Goal: Task Accomplishment & Management: Manage account settings

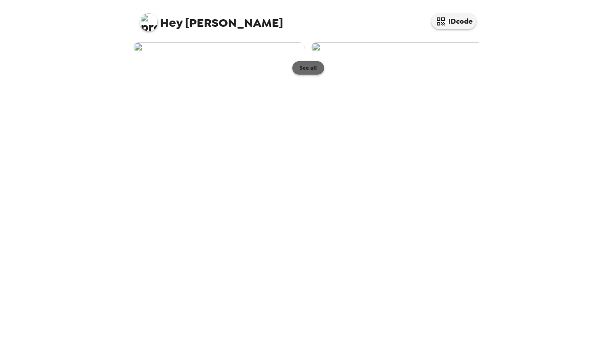
click at [321, 75] on button "See all" at bounding box center [308, 67] width 32 height 13
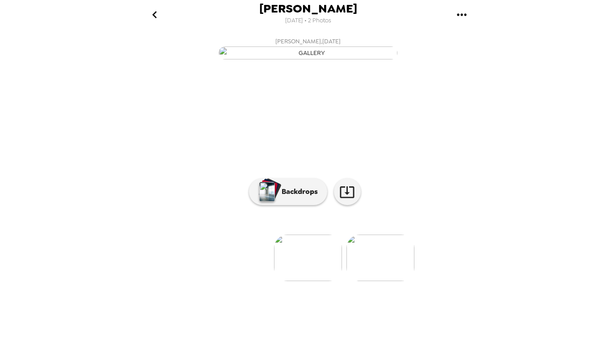
scroll to position [10, 0]
click at [307, 205] on button "Backdrops" at bounding box center [288, 191] width 78 height 27
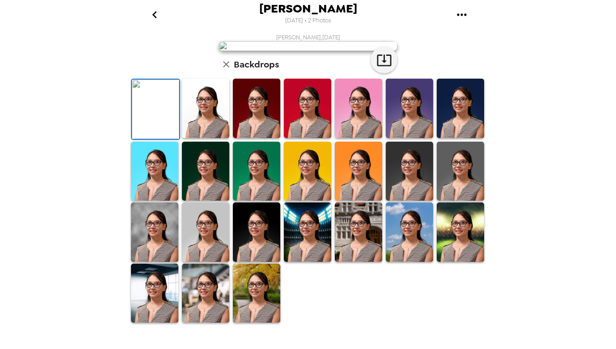
click at [304, 138] on img at bounding box center [307, 108] width 47 height 59
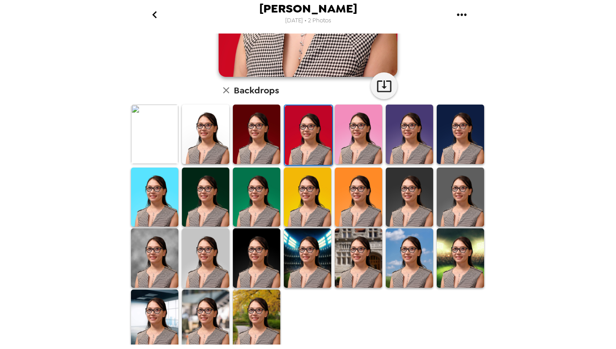
click at [267, 322] on img at bounding box center [256, 319] width 47 height 59
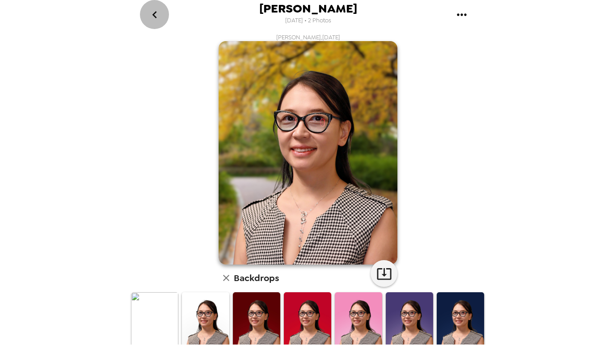
click at [158, 17] on icon "go back" at bounding box center [155, 15] width 14 height 14
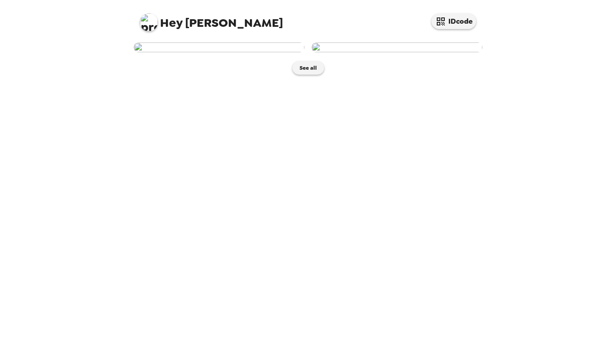
click at [195, 24] on span "Hey [PERSON_NAME]" at bounding box center [211, 19] width 143 height 20
click at [145, 30] on img at bounding box center [149, 22] width 18 height 18
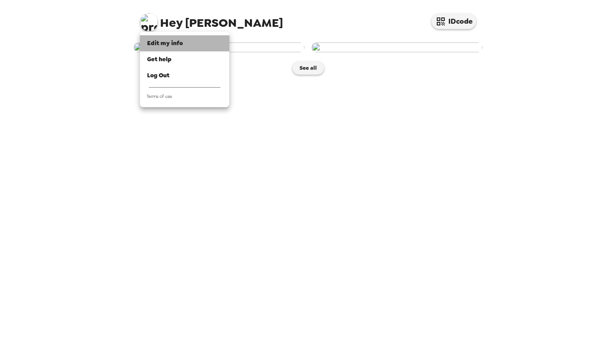
click at [176, 44] on span "Edit my info" at bounding box center [165, 43] width 36 height 8
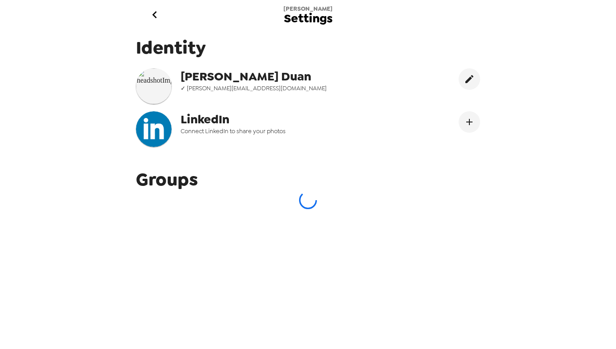
click at [161, 15] on icon "go back" at bounding box center [155, 15] width 14 height 14
